Goal: Find specific page/section: Find specific page/section

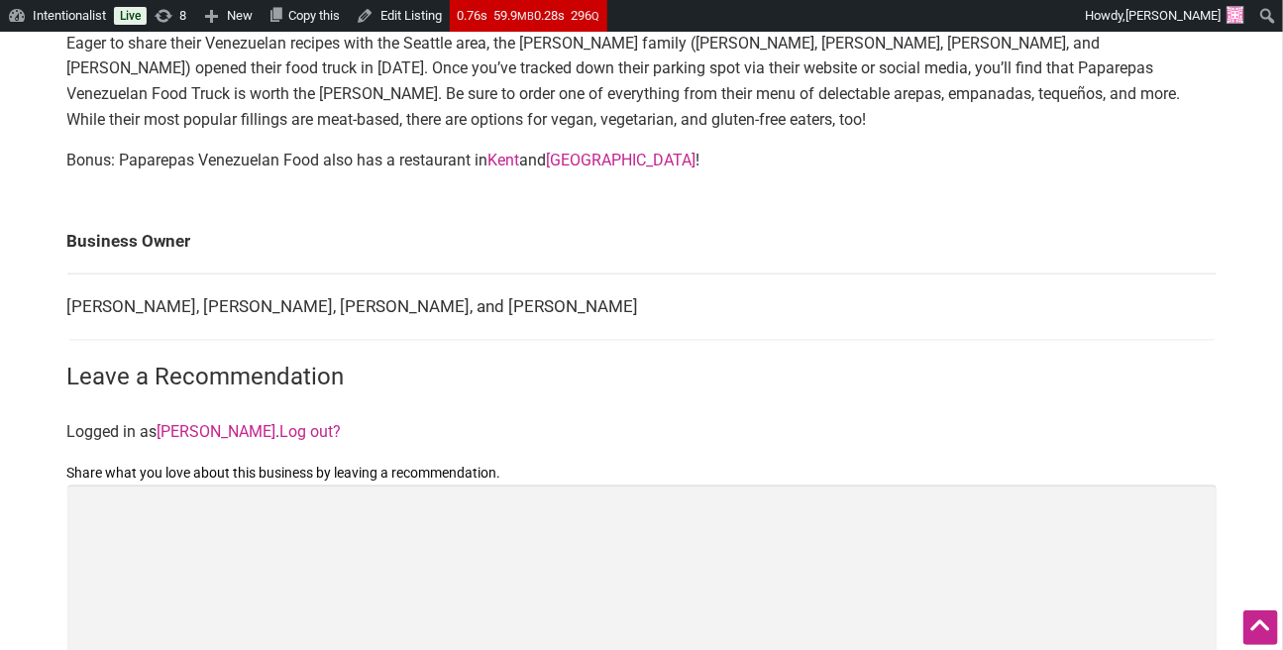
scroll to position [777, 0]
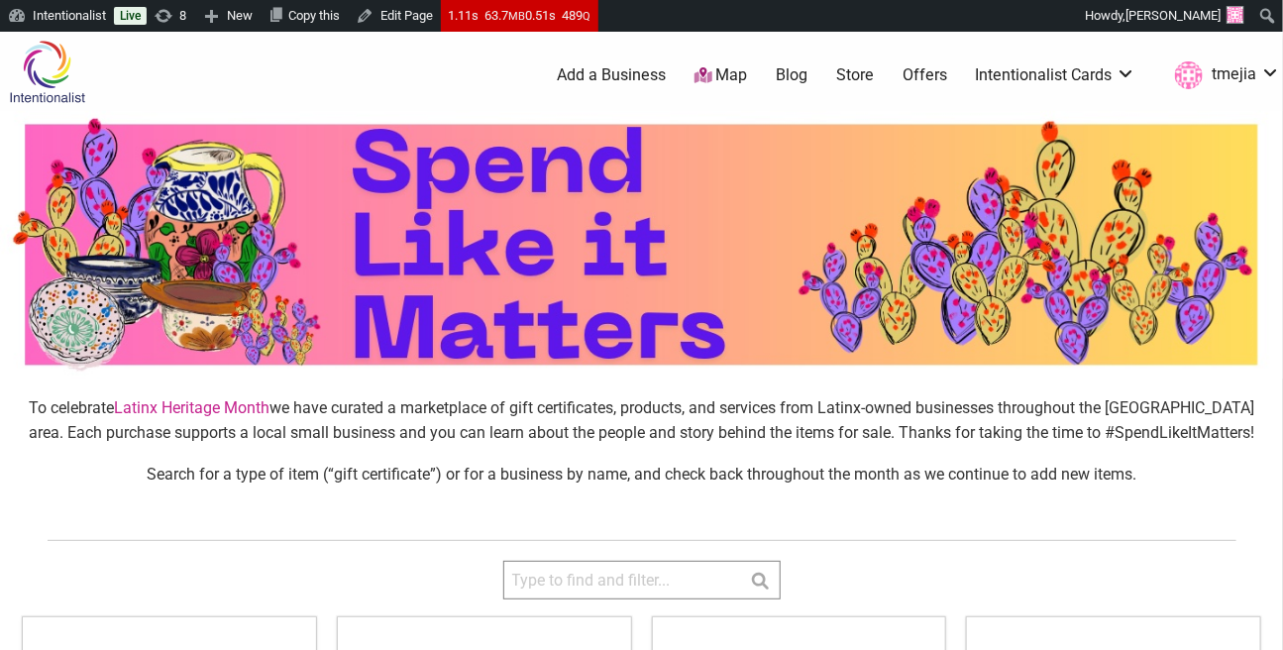
click at [714, 588] on input "search" at bounding box center [641, 580] width 277 height 39
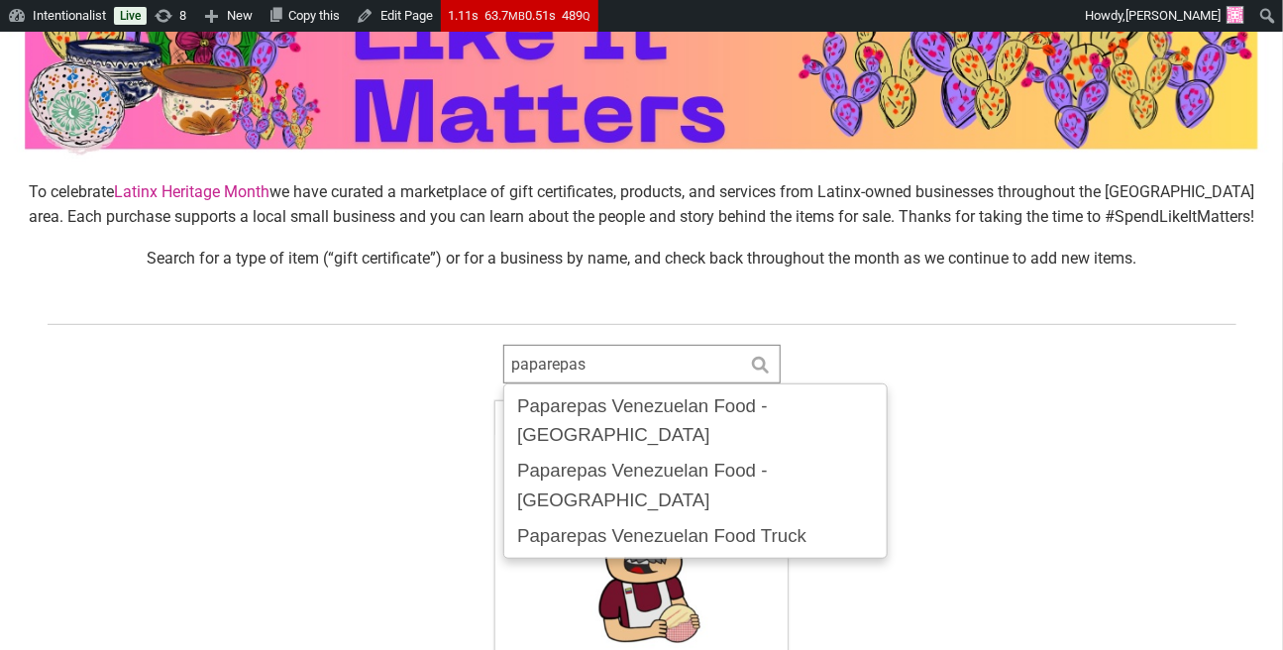
scroll to position [378, 0]
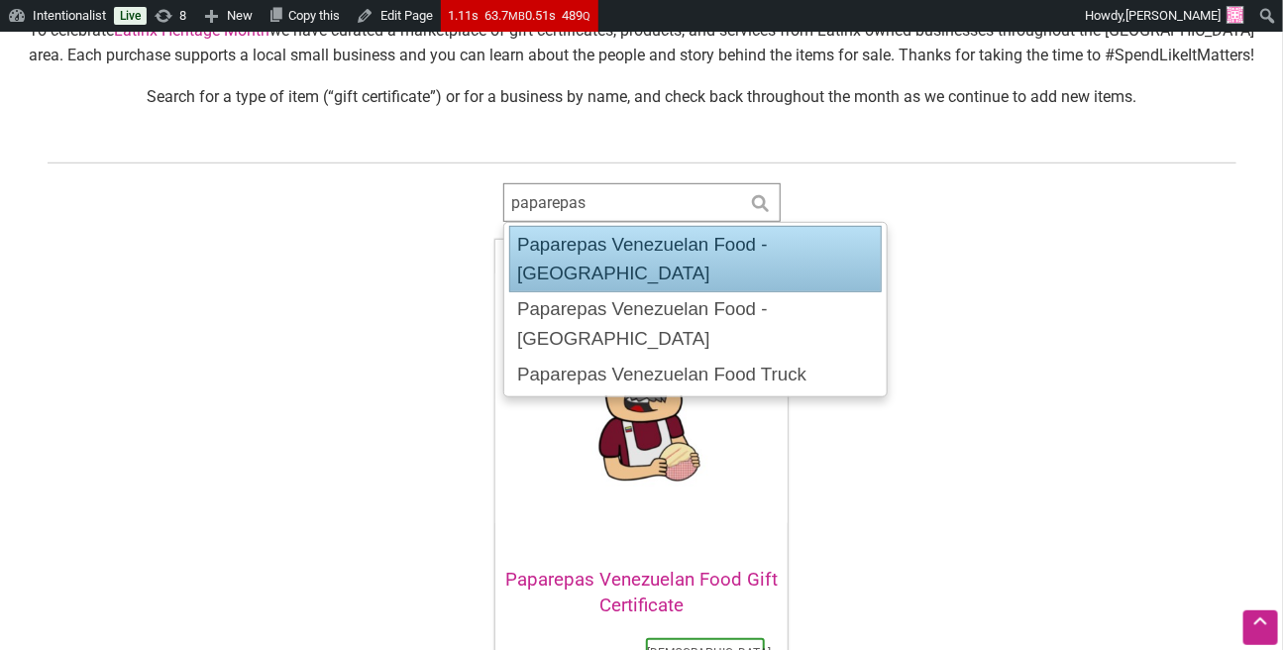
click at [731, 243] on div "Paparepas Venezuelan Food - Capitol Hill" at bounding box center [695, 259] width 373 height 67
type input "Paparepas Venezuelan Food - Capitol Hill"
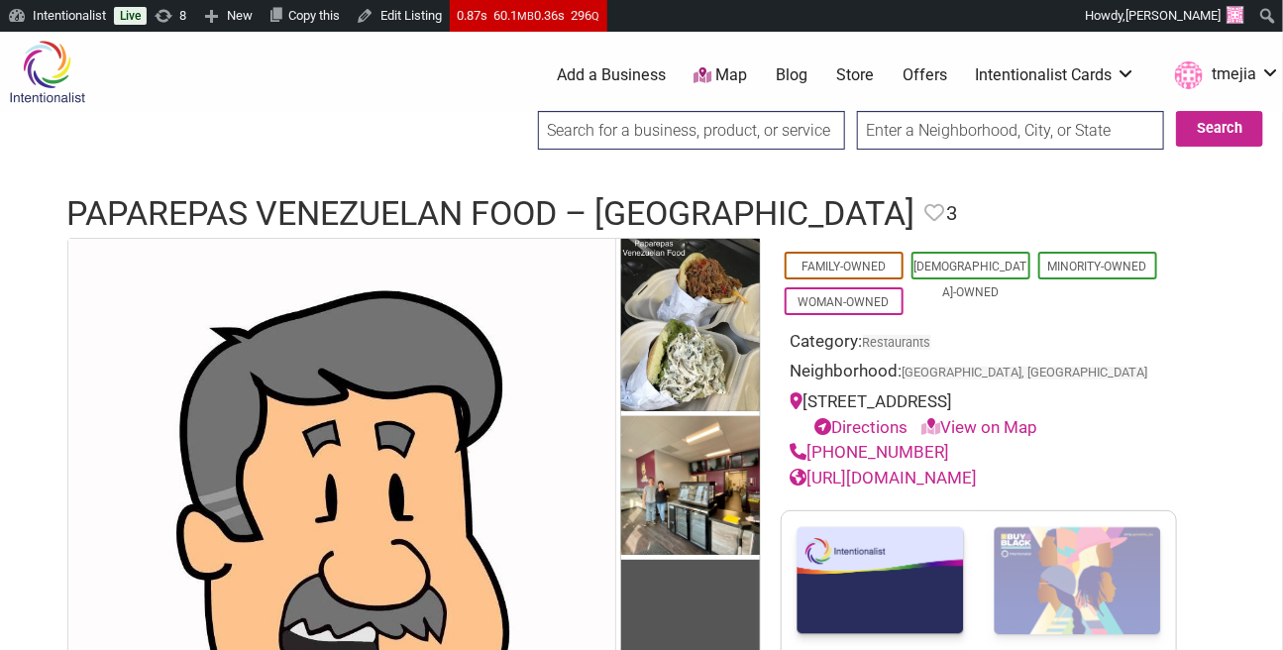
click at [647, 128] on input "search" at bounding box center [691, 130] width 307 height 39
type input "a"
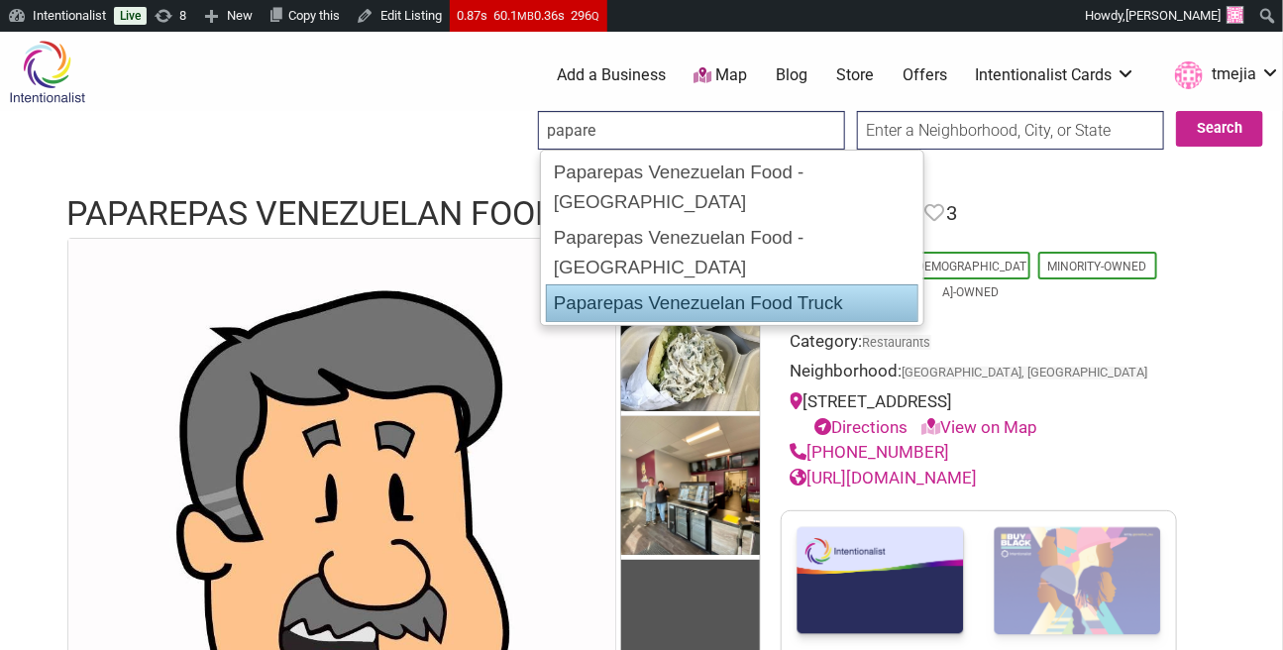
click at [704, 284] on div "Paparepas Venezuelan Food Truck" at bounding box center [732, 303] width 373 height 38
type input "Paparepas Venezuelan Food Truck"
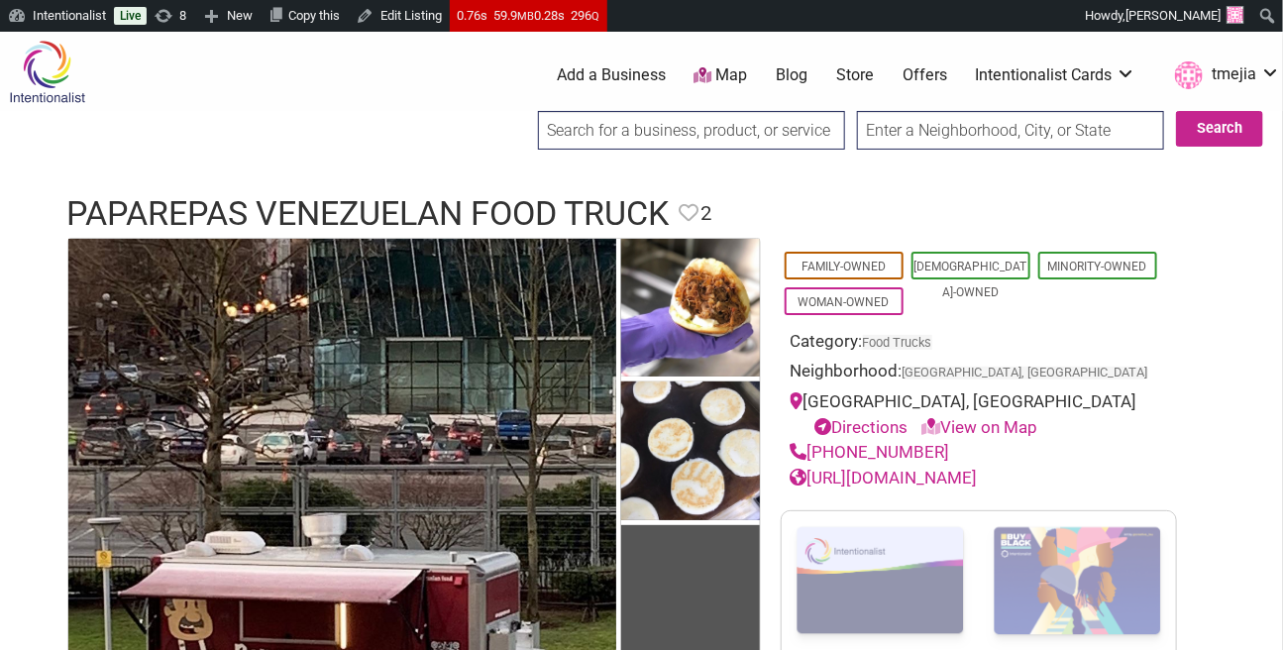
click at [814, 136] on input "search" at bounding box center [691, 130] width 307 height 39
type input "o"
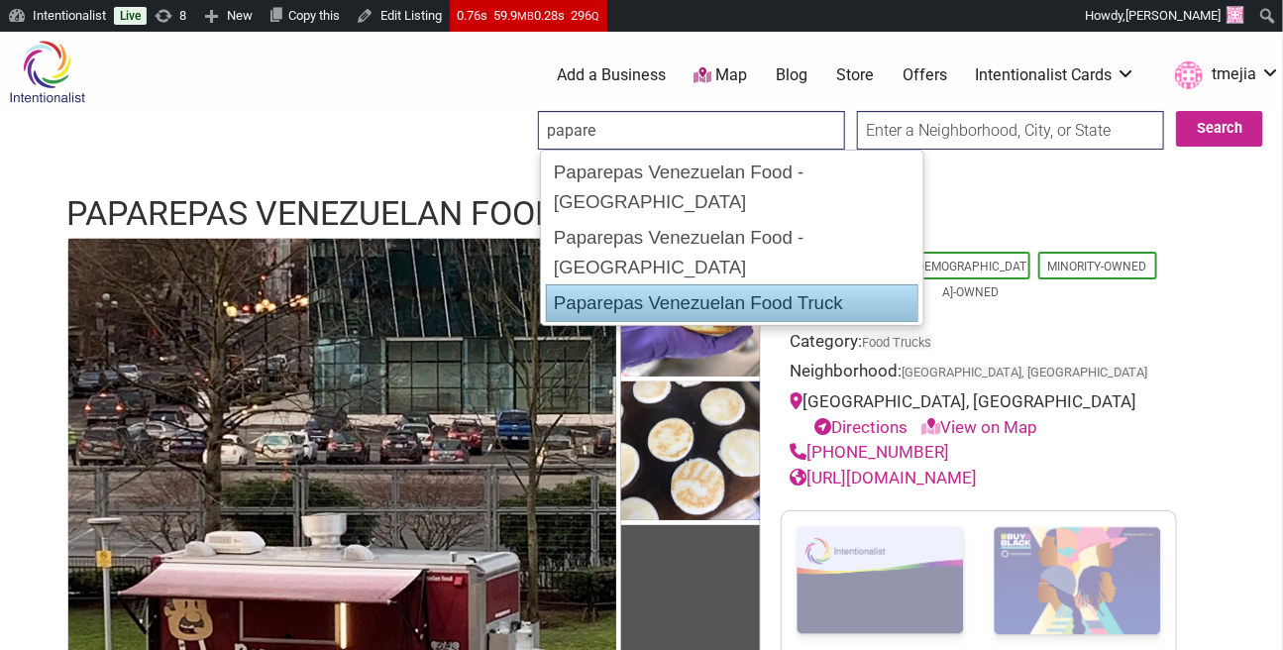
click at [830, 284] on div "Paparepas Venezuelan Food Truck" at bounding box center [732, 303] width 373 height 38
type input "Paparepas Venezuelan Food Truck"
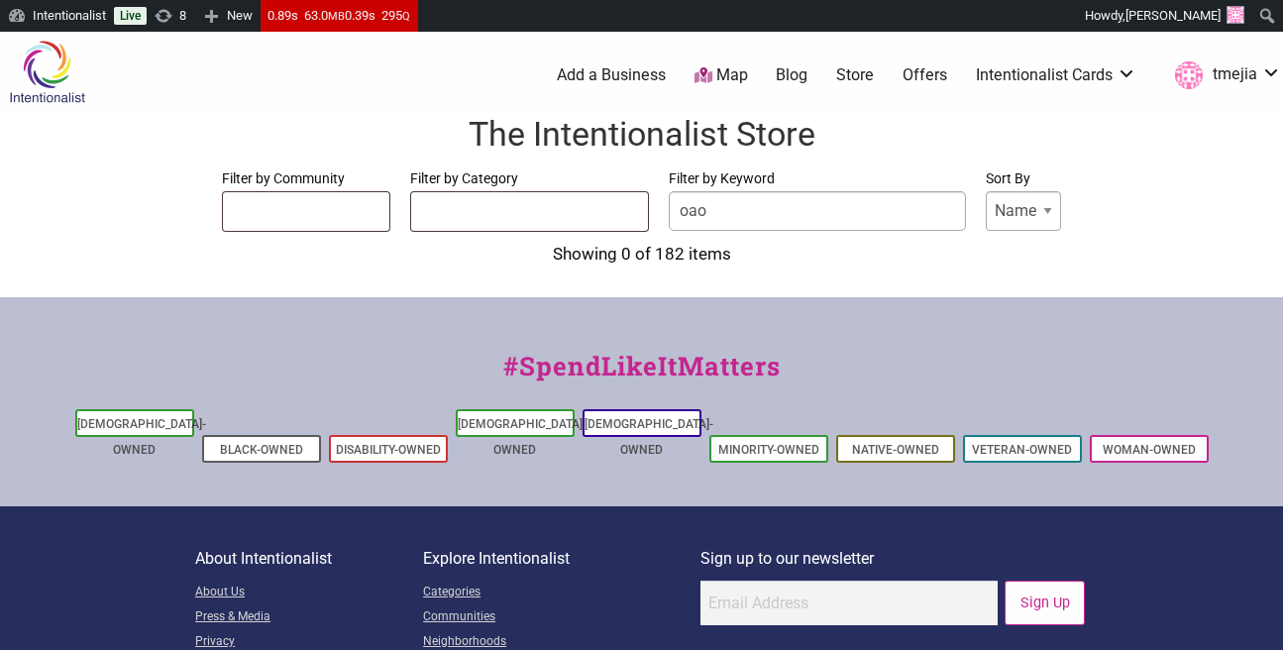
select select
type input "o"
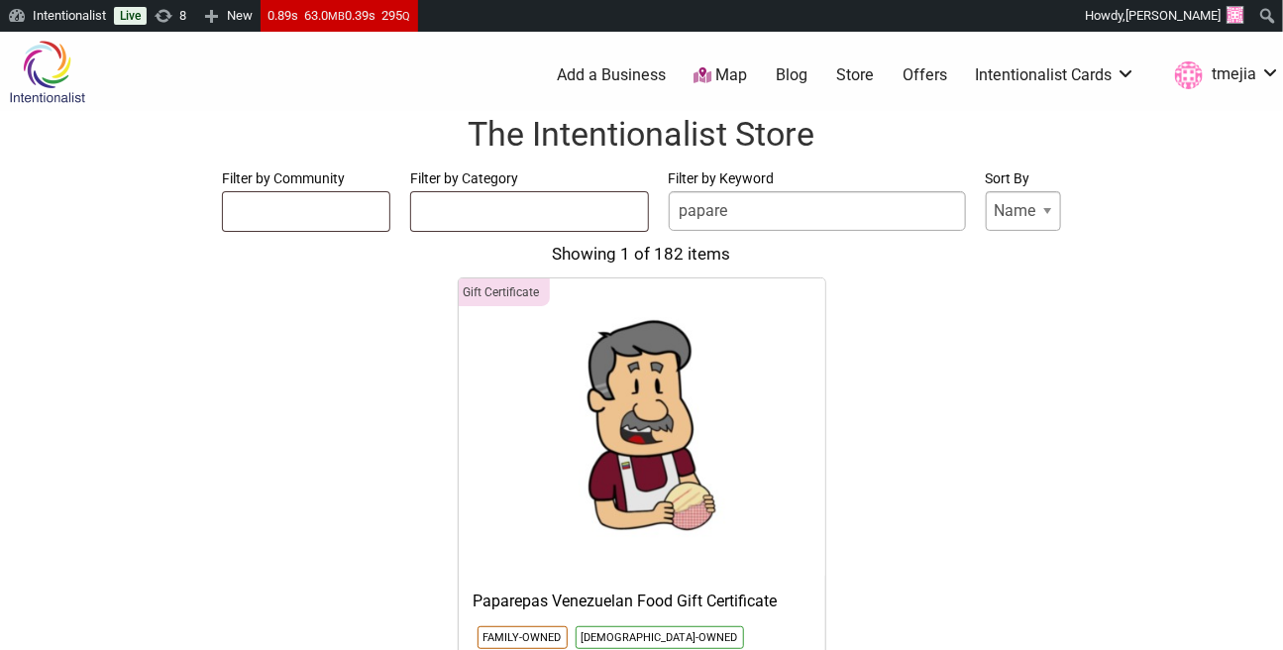
type input "papare"
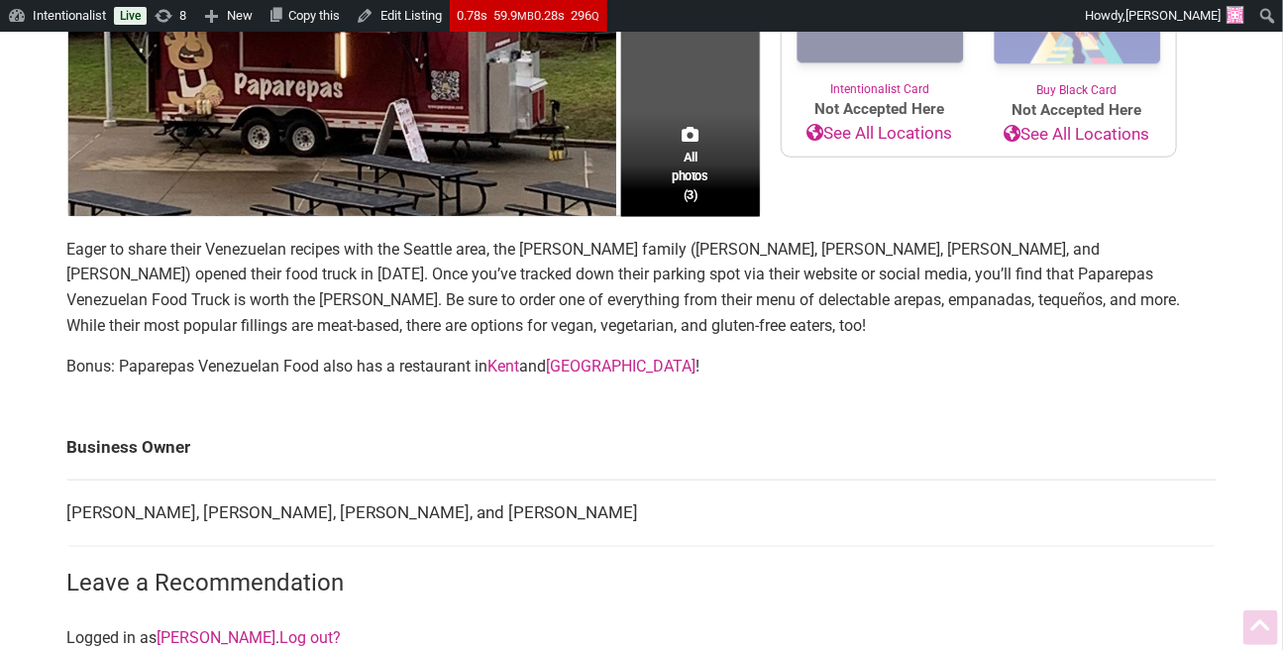
scroll to position [894, 0]
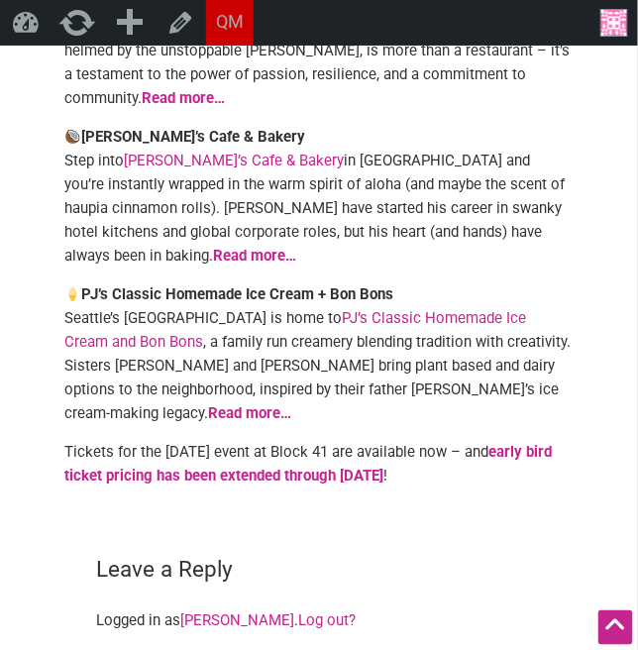
scroll to position [782, 0]
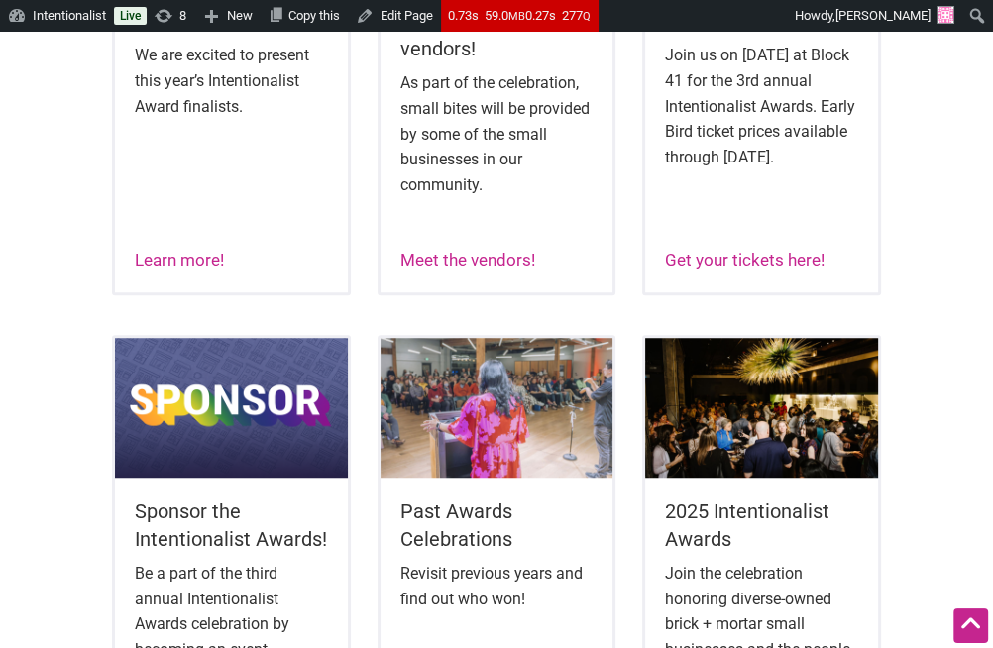
scroll to position [904, 0]
click at [419, 253] on link "Meet the vendors!" at bounding box center [467, 260] width 135 height 20
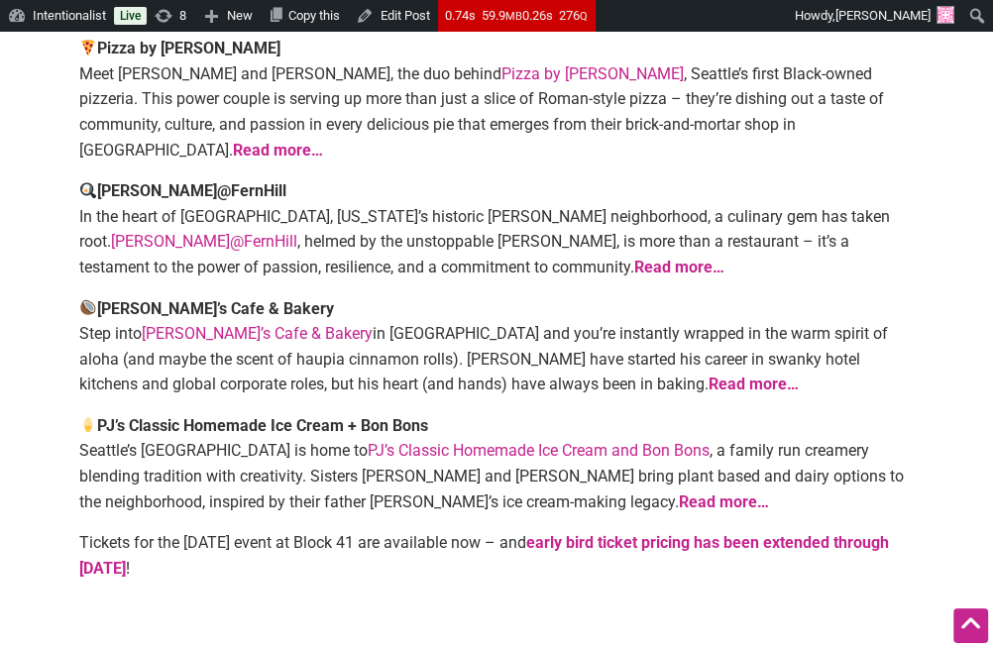
scroll to position [579, 0]
